Goal: Find specific page/section: Find specific page/section

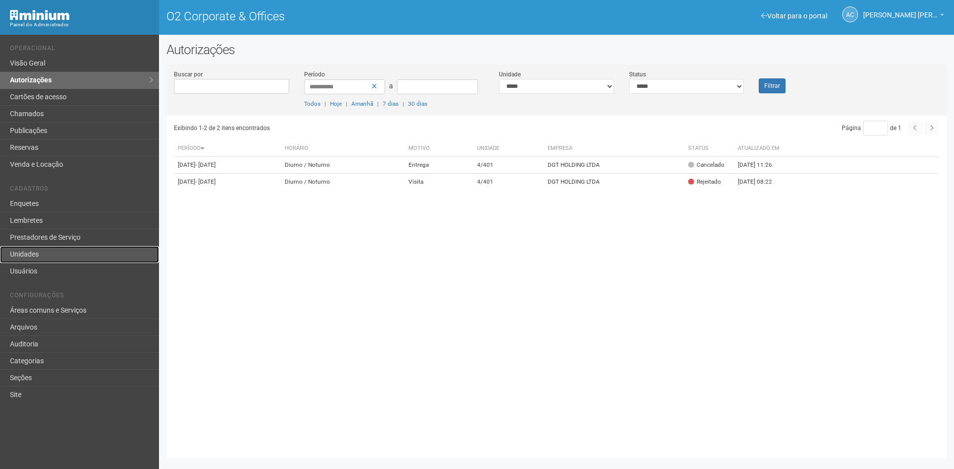
click at [67, 258] on link "Unidades" at bounding box center [79, 254] width 159 height 17
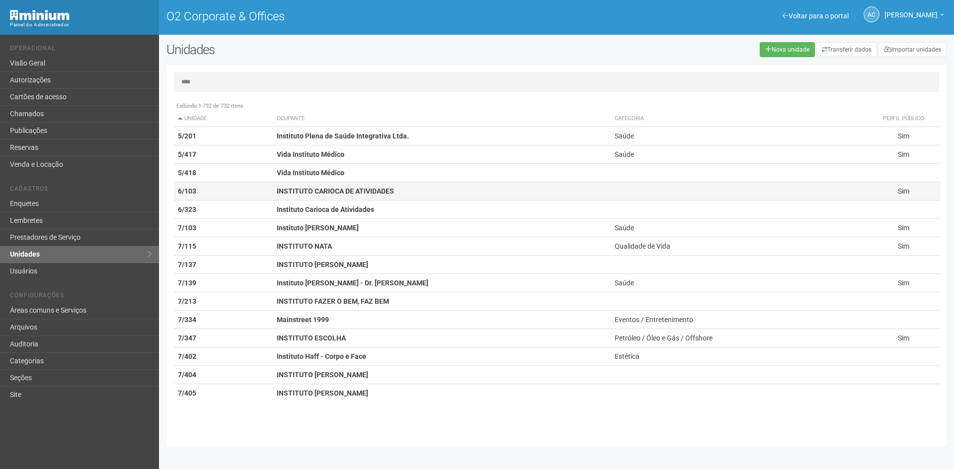
type input "****"
click at [323, 183] on td "INSTITUTO CARIOCA DE ATIVIDADES" at bounding box center [442, 191] width 338 height 18
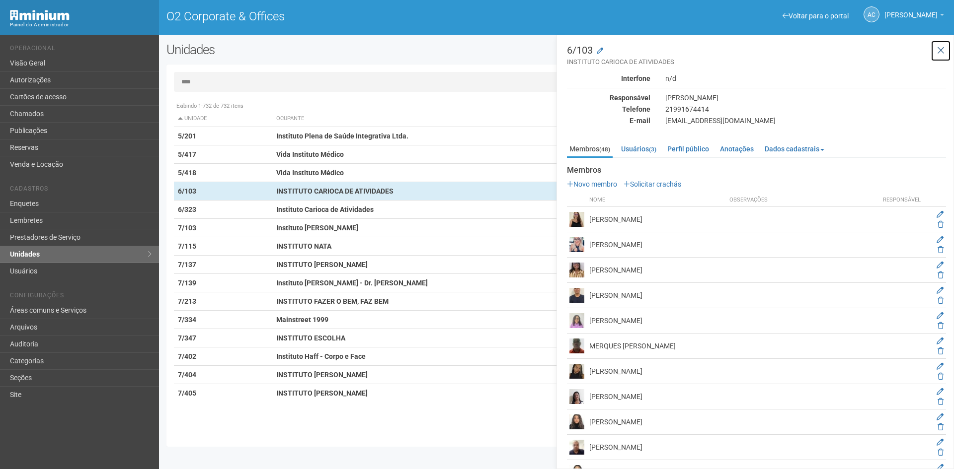
click at [942, 49] on icon at bounding box center [940, 51] width 7 height 10
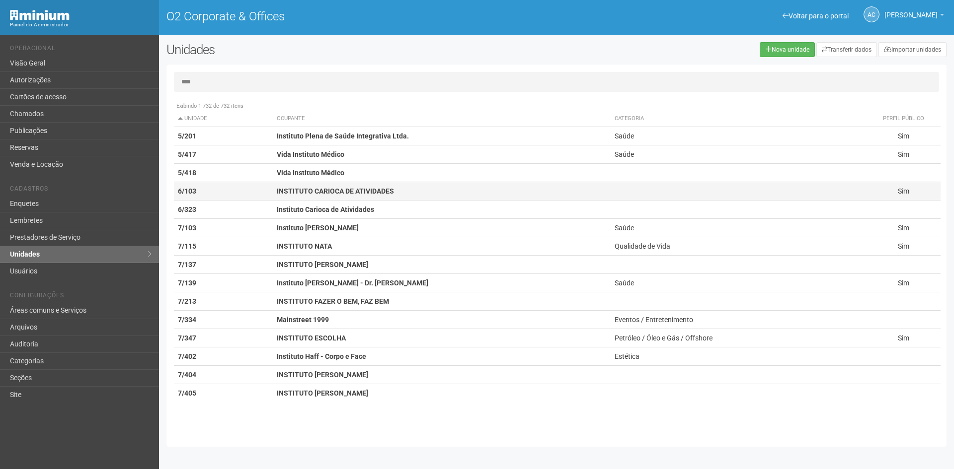
click at [313, 193] on strong "INSTITUTO CARIOCA DE ATIVIDADES" at bounding box center [335, 191] width 117 height 8
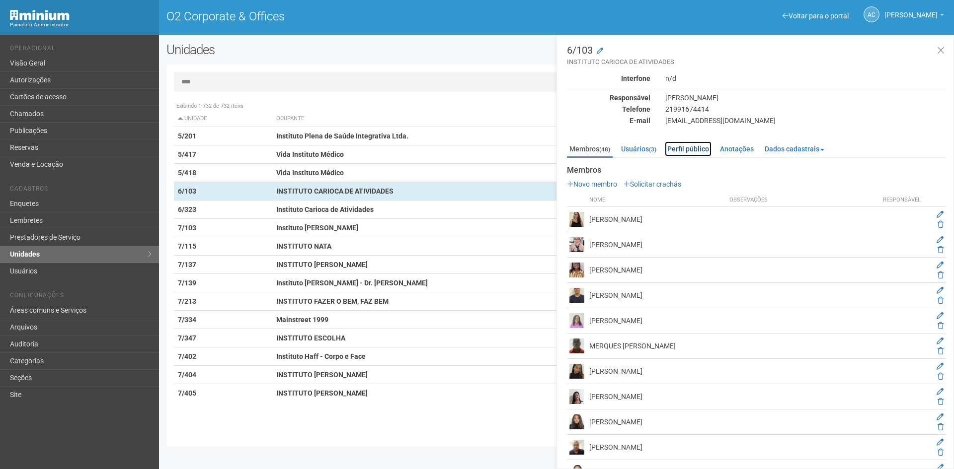
click at [683, 147] on link "Perfil público" at bounding box center [688, 149] width 47 height 15
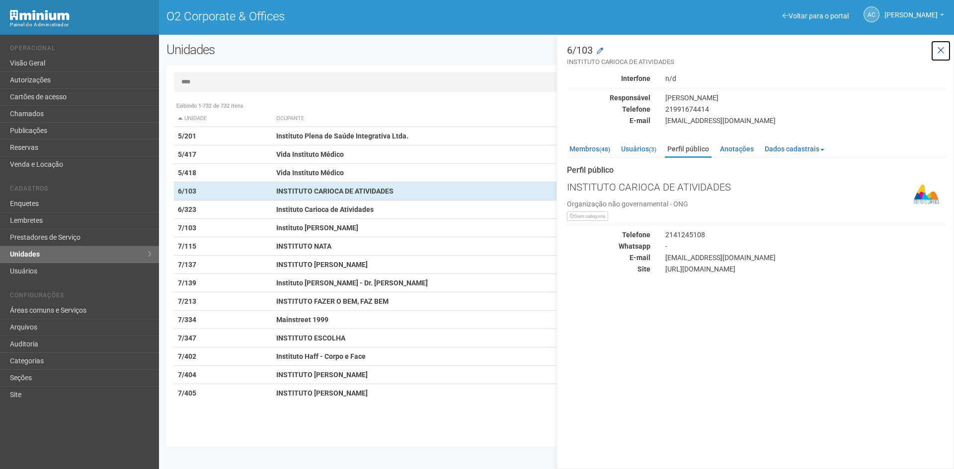
click at [943, 53] on icon at bounding box center [940, 51] width 7 height 10
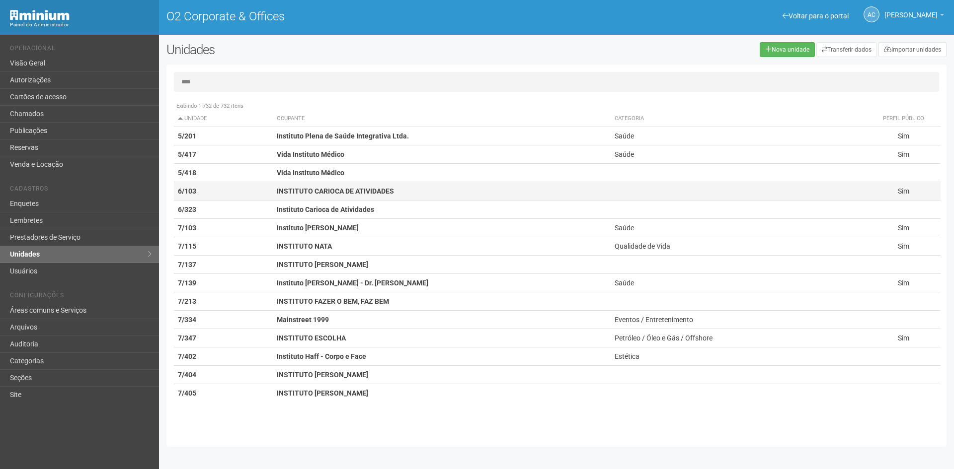
click at [644, 190] on td at bounding box center [737, 191] width 255 height 18
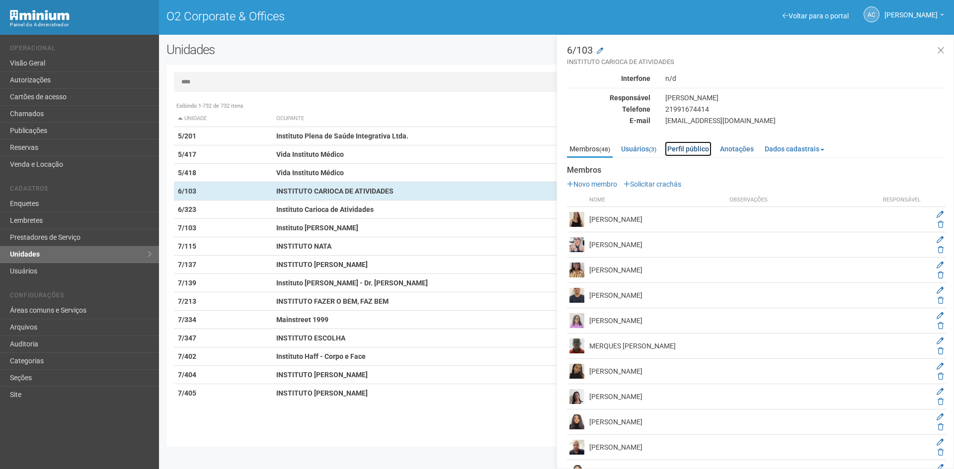
click at [693, 149] on link "Perfil público" at bounding box center [688, 149] width 47 height 15
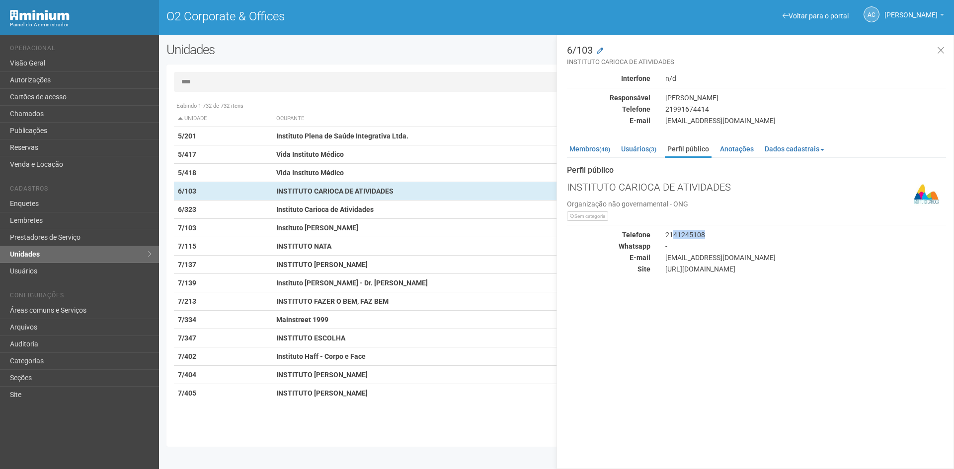
drag, startPoint x: 673, startPoint y: 234, endPoint x: 706, endPoint y: 235, distance: 32.3
click at [706, 235] on div "2141245108" at bounding box center [806, 234] width 296 height 9
click at [700, 269] on div "[URL][DOMAIN_NAME]" at bounding box center [806, 269] width 296 height 9
drag, startPoint x: 665, startPoint y: 269, endPoint x: 755, endPoint y: 268, distance: 89.4
click at [755, 268] on div "[URL][DOMAIN_NAME]" at bounding box center [806, 269] width 296 height 9
